Goal: Task Accomplishment & Management: Use online tool/utility

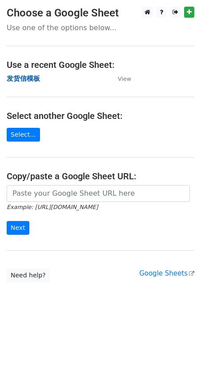
click at [30, 77] on strong "发货信模板" at bounding box center [23, 79] width 33 height 8
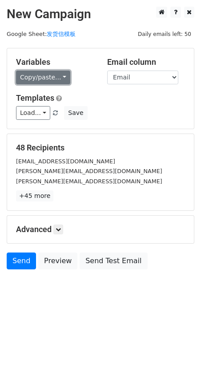
click at [38, 72] on link "Copy/paste..." at bounding box center [43, 78] width 54 height 14
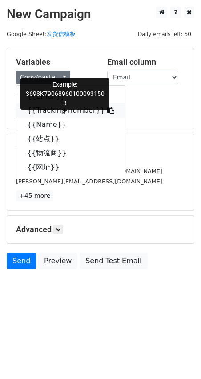
click at [44, 109] on link "{{Tracking number}}" at bounding box center [70, 111] width 108 height 14
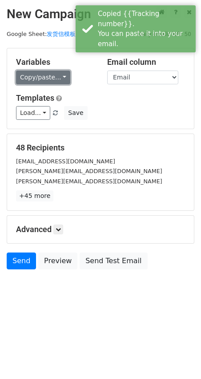
click at [33, 78] on link "Copy/paste..." at bounding box center [43, 78] width 54 height 14
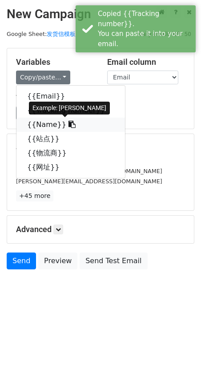
click at [38, 121] on link "{{Name}}" at bounding box center [70, 125] width 108 height 14
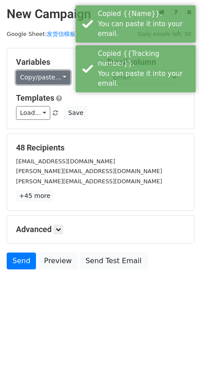
click at [33, 76] on link "Copy/paste..." at bounding box center [43, 78] width 54 height 14
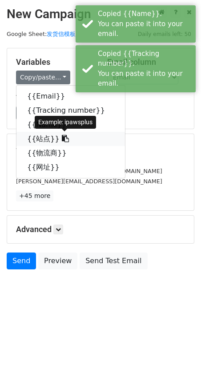
click at [40, 140] on link "{{站点}}" at bounding box center [70, 139] width 108 height 14
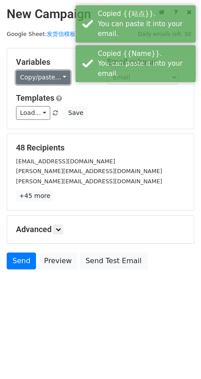
click at [31, 81] on link "Copy/paste..." at bounding box center [43, 78] width 54 height 14
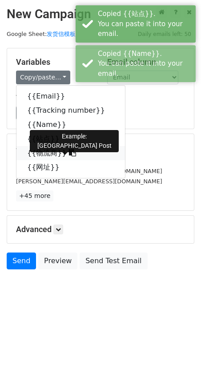
click at [40, 153] on link "{{物流商}}" at bounding box center [70, 153] width 108 height 14
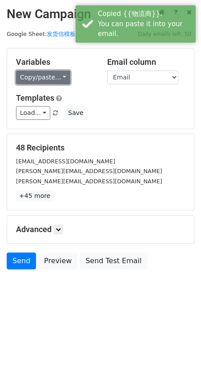
click at [38, 78] on link "Copy/paste..." at bounding box center [43, 78] width 54 height 14
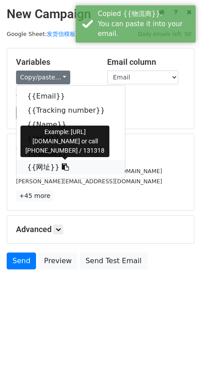
click at [43, 167] on link "{{网址}}" at bounding box center [70, 167] width 108 height 14
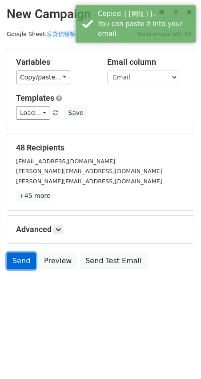
click at [20, 263] on link "Send" at bounding box center [21, 261] width 29 height 17
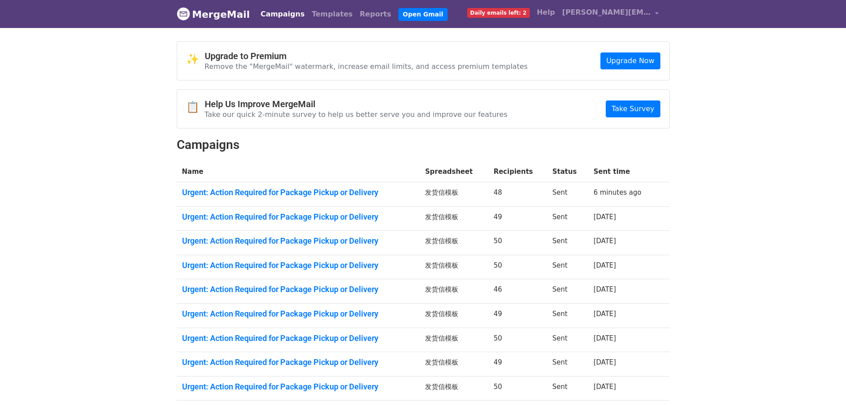
click at [530, 14] on span "Daily emails left: 2" at bounding box center [498, 13] width 63 height 10
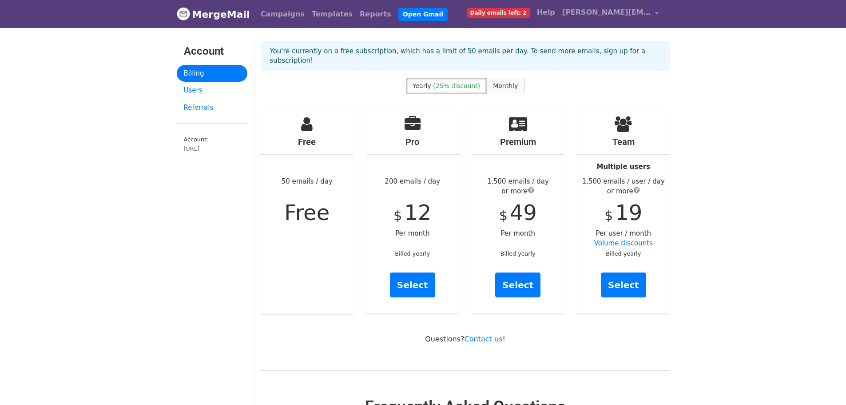
click at [503, 84] on span "Monthly" at bounding box center [505, 85] width 25 height 7
click at [429, 84] on span "Yearly" at bounding box center [422, 85] width 19 height 7
click at [516, 90] on label "Monthly" at bounding box center [505, 86] width 38 height 16
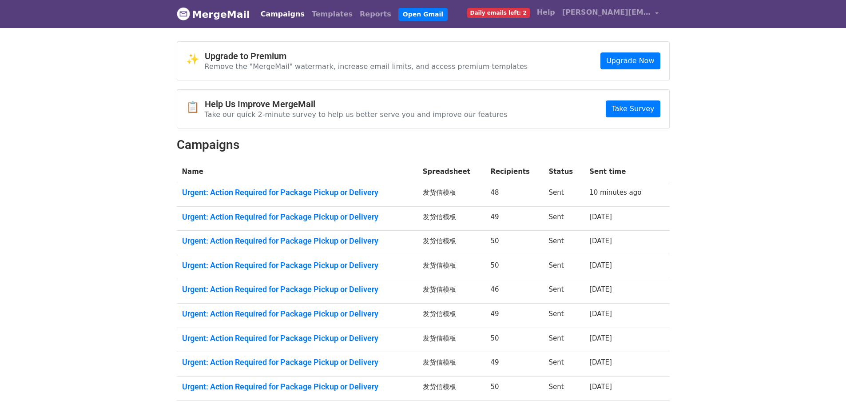
click at [230, 14] on link "MergeMail" at bounding box center [213, 14] width 73 height 19
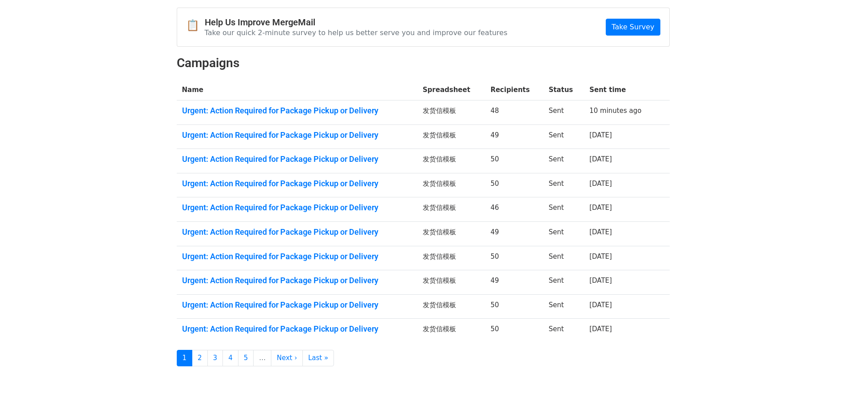
scroll to position [115, 0]
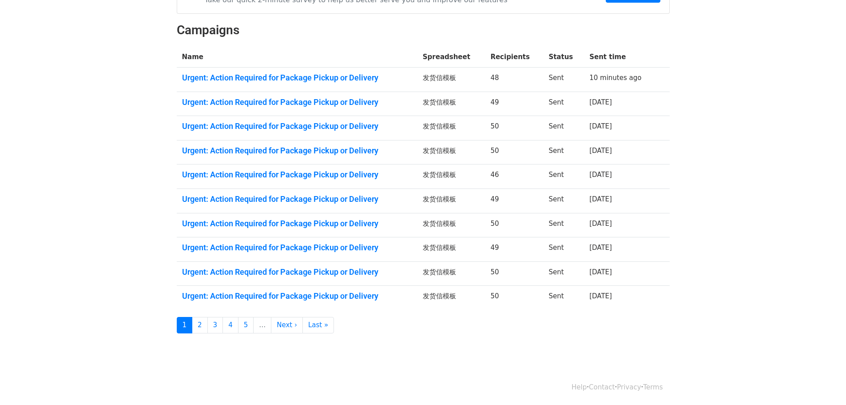
drag, startPoint x: 130, startPoint y: 0, endPoint x: 179, endPoint y: 76, distance: 90.7
click at [143, 87] on body "MergeMail Campaigns Templates Reports Open Gmail Daily emails left: 2 Help [PER…" at bounding box center [423, 126] width 846 height 483
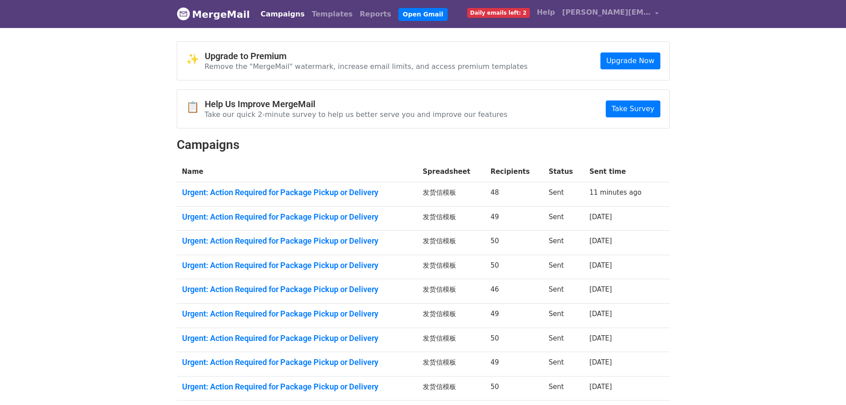
drag, startPoint x: 53, startPoint y: 260, endPoint x: 90, endPoint y: 220, distance: 54.1
click at [42, 262] on body "MergeMail Campaigns Templates Reports Open Gmail Daily emails left: 2 Help [PER…" at bounding box center [423, 241] width 846 height 483
